Goal: Task Accomplishment & Management: Manage account settings

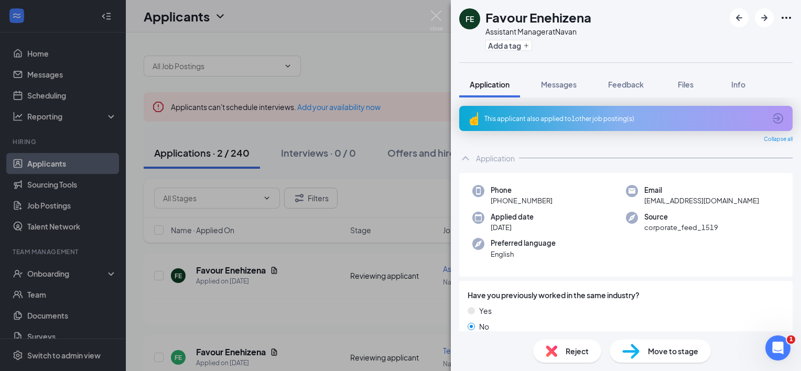
scroll to position [921, 0]
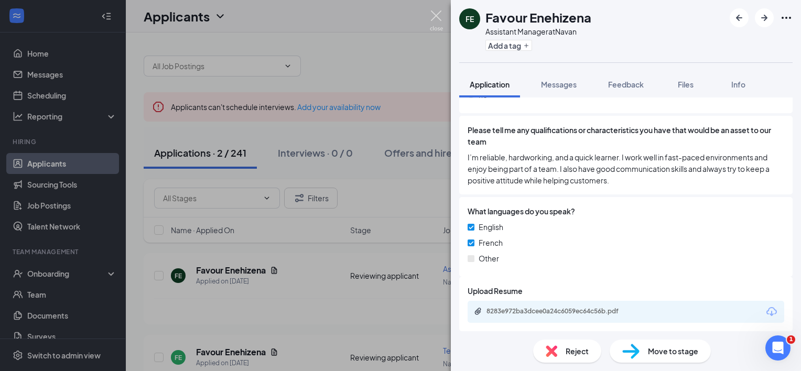
click at [432, 16] on img at bounding box center [436, 20] width 13 height 20
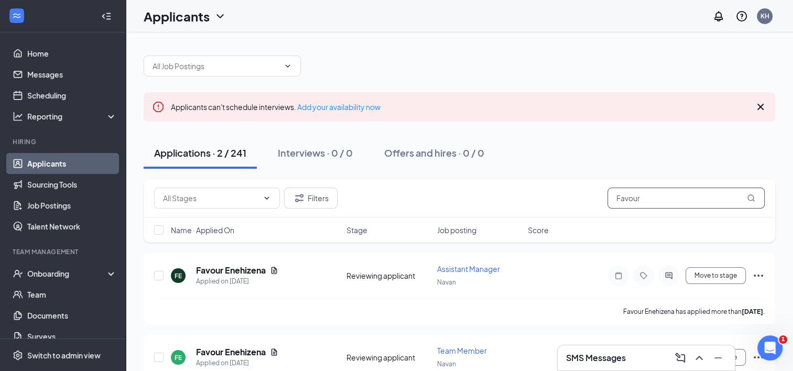
click at [650, 198] on input "Favour" at bounding box center [685, 198] width 157 height 21
type input "F"
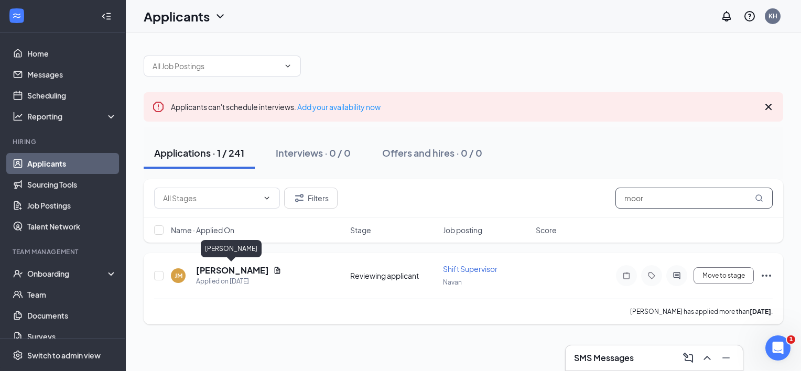
type input "moor"
click at [245, 271] on h5 "[PERSON_NAME]" at bounding box center [232, 271] width 73 height 12
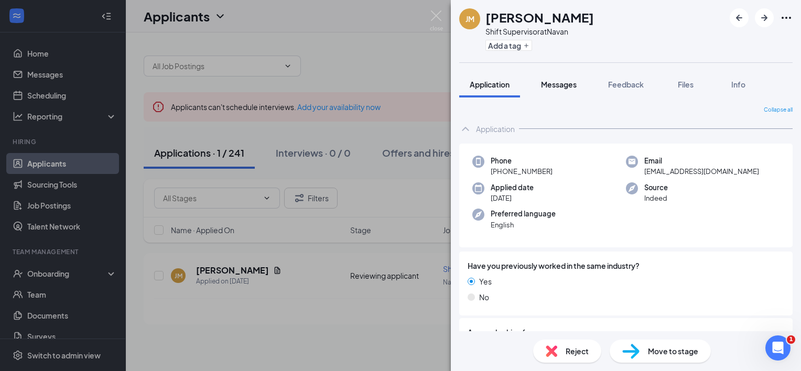
click at [560, 83] on span "Messages" at bounding box center [559, 84] width 36 height 9
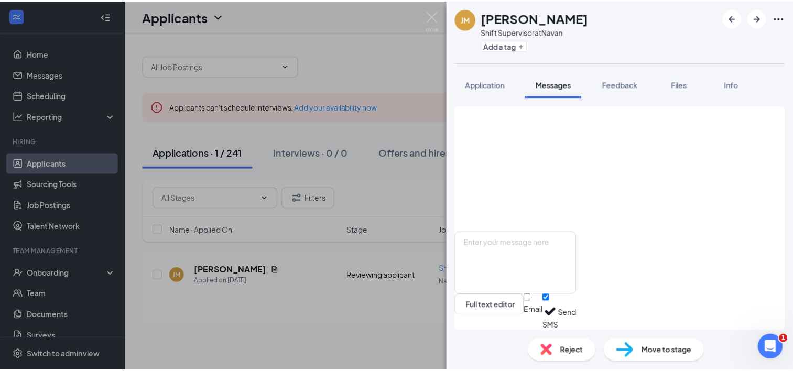
scroll to position [636, 0]
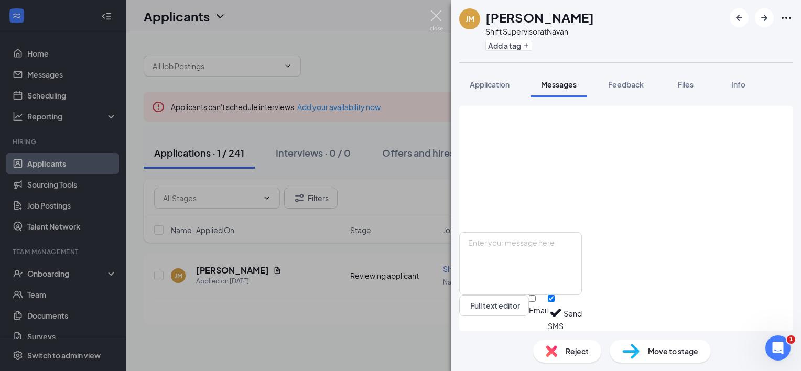
click at [433, 14] on img at bounding box center [436, 20] width 13 height 20
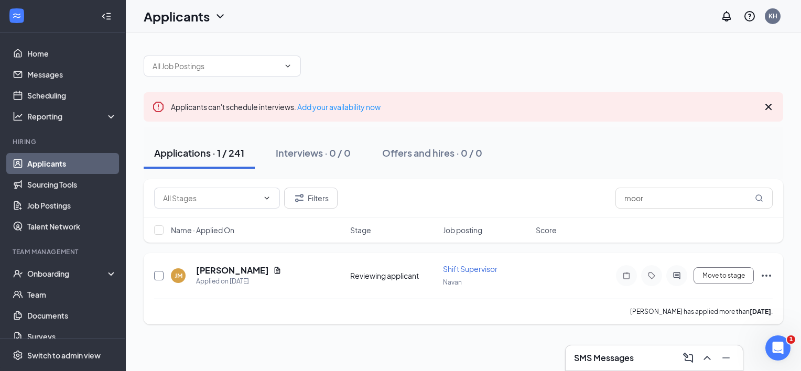
click at [158, 278] on input "checkbox" at bounding box center [158, 275] width 9 height 9
checkbox input "true"
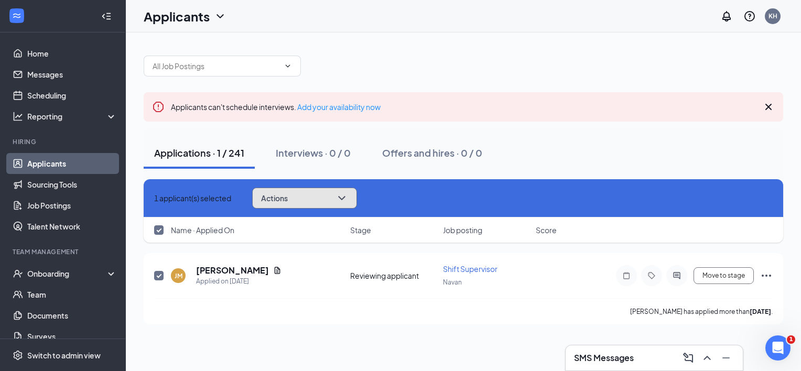
click at [357, 204] on button "Actions" at bounding box center [304, 198] width 105 height 21
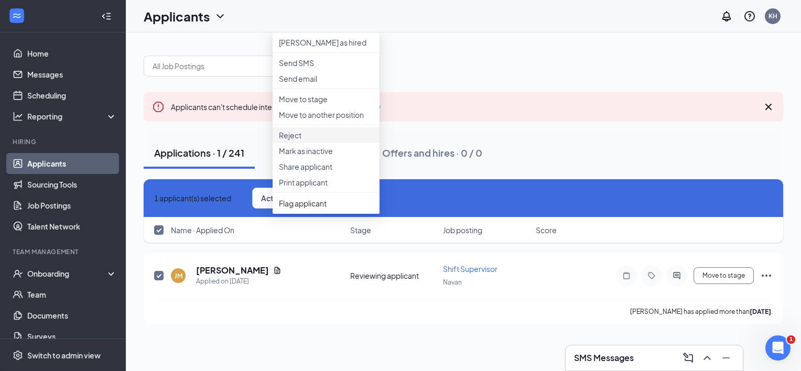
click at [298, 140] on p "Reject" at bounding box center [326, 135] width 94 height 10
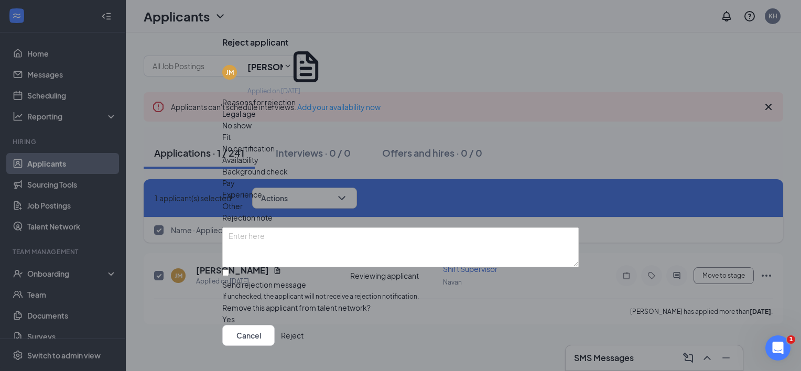
click at [252, 130] on span "No show" at bounding box center [236, 125] width 29 height 12
click at [303, 325] on button "Reject" at bounding box center [292, 335] width 23 height 21
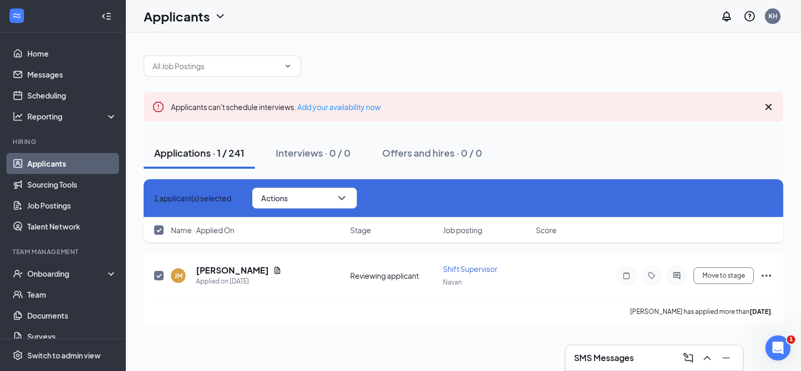
checkbox input "false"
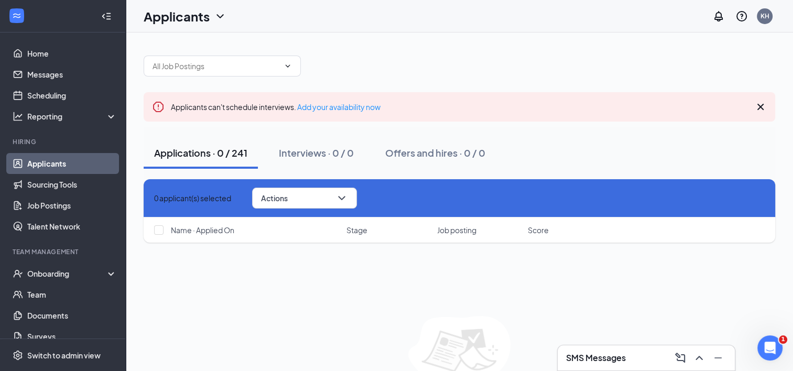
click at [68, 161] on link "Applicants" at bounding box center [72, 163] width 90 height 21
